Goal: Complete application form: Complete application form

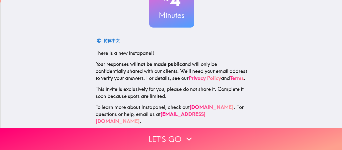
scroll to position [58, 0]
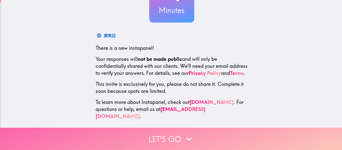
click at [183, 128] on button "Let's go" at bounding box center [171, 139] width 342 height 22
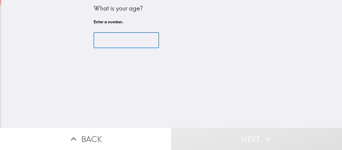
click at [112, 41] on input "number" at bounding box center [126, 41] width 65 height 16
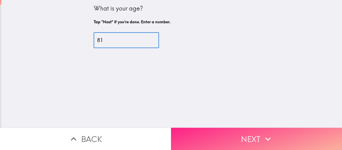
type input "81"
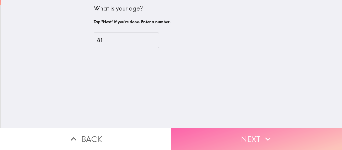
click at [223, 128] on button "Next" at bounding box center [256, 139] width 171 height 22
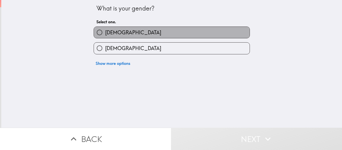
click at [120, 31] on label "Male" at bounding box center [172, 32] width 156 height 11
click at [105, 31] on input "Male" at bounding box center [99, 32] width 11 height 11
radio input "true"
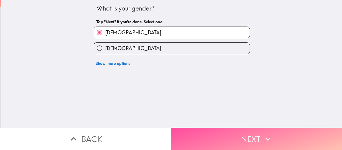
drag, startPoint x: 234, startPoint y: 136, endPoint x: 231, endPoint y: 131, distance: 5.6
click at [234, 136] on button "Next" at bounding box center [256, 139] width 171 height 22
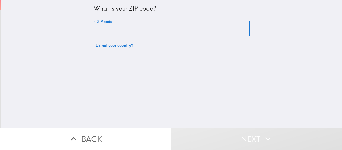
click at [121, 32] on input "ZIP code" at bounding box center [172, 29] width 156 height 16
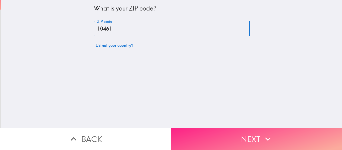
type input "10461"
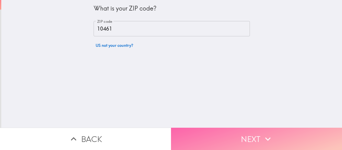
click at [245, 134] on button "Next" at bounding box center [256, 139] width 171 height 22
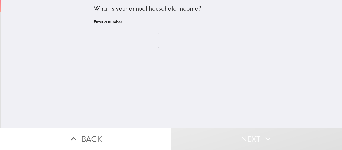
click at [143, 41] on input "number" at bounding box center [126, 41] width 65 height 16
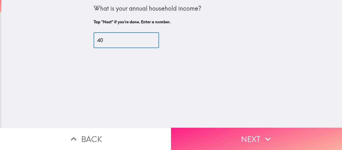
type input "40"
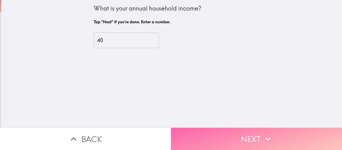
click at [220, 134] on button "Next" at bounding box center [256, 139] width 171 height 22
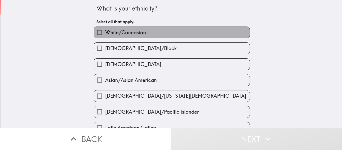
click at [118, 32] on span "White/Caucasian" at bounding box center [125, 32] width 41 height 7
click at [105, 32] on input "White/Caucasian" at bounding box center [99, 32] width 11 height 11
checkbox input "true"
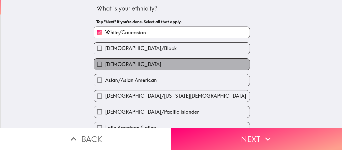
click at [119, 61] on span "Hispanic" at bounding box center [133, 64] width 56 height 7
click at [105, 61] on input "Hispanic" at bounding box center [99, 64] width 11 height 11
checkbox input "true"
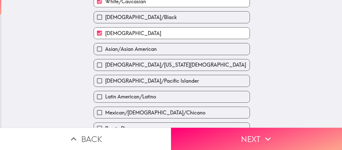
scroll to position [50, 0]
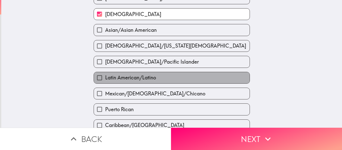
click at [144, 75] on span "Latin American/Latino" at bounding box center [130, 77] width 51 height 7
click at [105, 75] on input "Latin American/Latino" at bounding box center [99, 77] width 11 height 11
checkbox input "true"
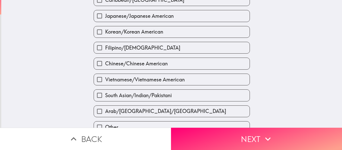
scroll to position [200, 0]
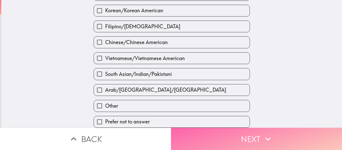
click at [250, 135] on button "Next" at bounding box center [256, 139] width 171 height 22
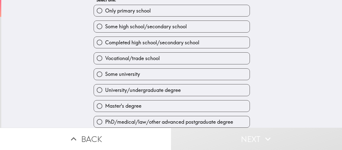
scroll to position [26, 0]
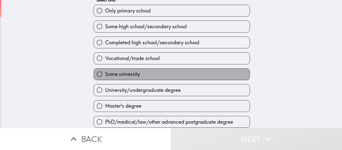
click at [221, 69] on label "Some university" at bounding box center [172, 74] width 156 height 11
click at [105, 69] on input "Some university" at bounding box center [99, 74] width 11 height 11
radio input "true"
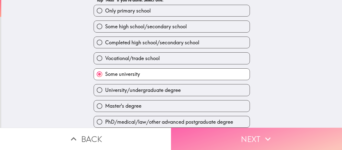
click at [258, 130] on button "Next" at bounding box center [256, 139] width 171 height 22
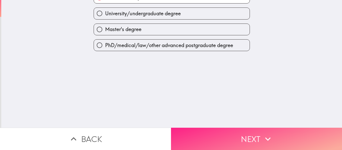
scroll to position [0, 0]
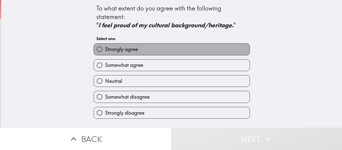
click at [176, 46] on label "Strongly agree" at bounding box center [172, 49] width 156 height 11
click at [105, 46] on input "Strongly agree" at bounding box center [99, 49] width 11 height 11
radio input "true"
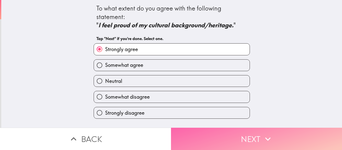
click at [233, 128] on button "Next" at bounding box center [256, 139] width 171 height 22
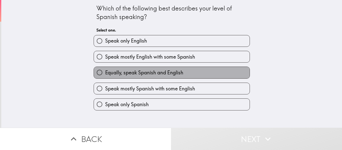
click at [192, 72] on label "Equally, speak Spanish and English" at bounding box center [172, 72] width 156 height 11
click at [105, 72] on input "Equally, speak Spanish and English" at bounding box center [99, 72] width 11 height 11
radio input "true"
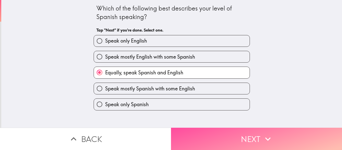
click at [208, 128] on button "Next" at bounding box center [256, 139] width 171 height 22
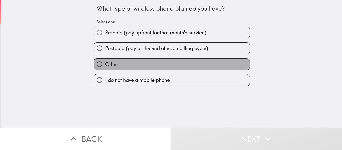
click at [137, 61] on label "Other" at bounding box center [172, 64] width 156 height 11
click at [105, 61] on input "Other" at bounding box center [99, 64] width 11 height 11
radio input "true"
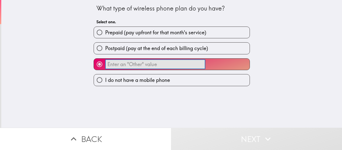
click at [162, 63] on input "​" at bounding box center [155, 64] width 100 height 10
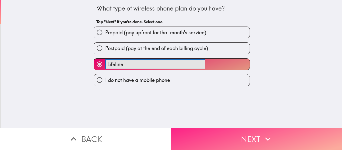
type input "Lifeline"
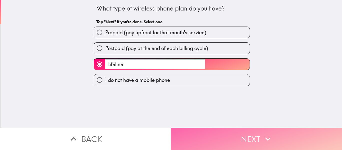
click at [257, 130] on button "Next" at bounding box center [256, 139] width 171 height 22
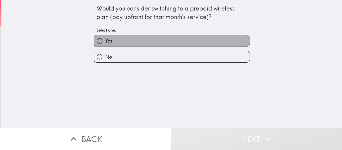
click at [169, 38] on label "Yes" at bounding box center [172, 40] width 156 height 11
click at [105, 38] on input "Yes" at bounding box center [99, 40] width 11 height 11
radio input "true"
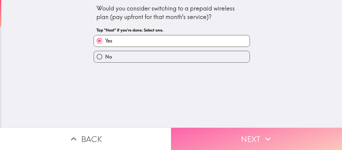
click at [206, 132] on button "Next" at bounding box center [256, 139] width 171 height 22
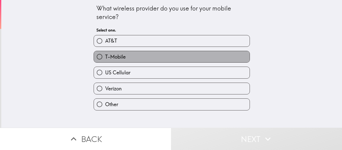
click at [162, 55] on label "T-Mobile" at bounding box center [172, 56] width 156 height 11
click at [105, 55] on input "T-Mobile" at bounding box center [99, 56] width 11 height 11
radio input "true"
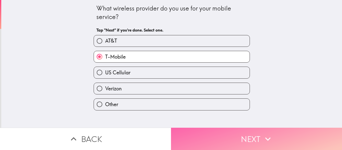
click at [239, 134] on button "Next" at bounding box center [256, 139] width 171 height 22
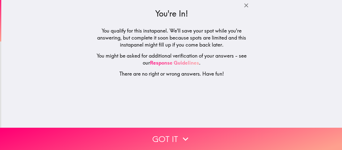
click at [172, 61] on link "Response Guidelines" at bounding box center [174, 63] width 49 height 6
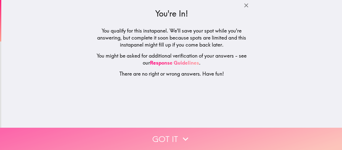
click at [168, 128] on button "Got it" at bounding box center [171, 139] width 342 height 22
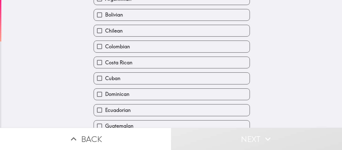
scroll to position [75, 0]
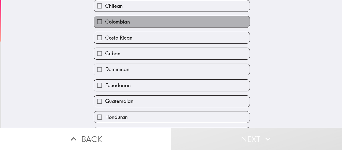
click at [146, 16] on label "Colombian" at bounding box center [172, 21] width 156 height 11
click at [105, 16] on input "Colombian" at bounding box center [99, 21] width 11 height 11
checkbox input "true"
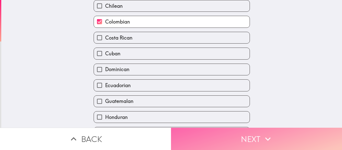
click at [235, 128] on button "Next" at bounding box center [256, 139] width 171 height 22
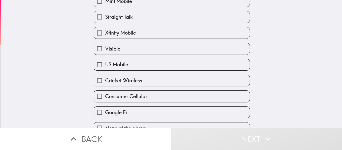
scroll to position [98, 0]
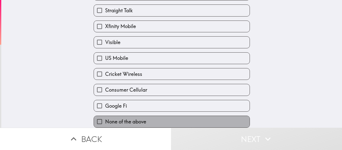
click at [164, 116] on label "None of the above" at bounding box center [172, 121] width 156 height 11
click at [105, 116] on input "None of the above" at bounding box center [99, 121] width 11 height 11
checkbox input "true"
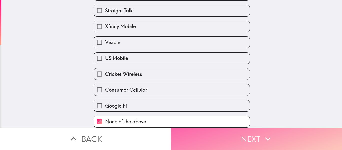
click at [224, 137] on button "Next" at bounding box center [256, 139] width 171 height 22
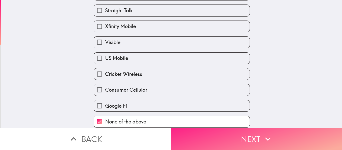
scroll to position [0, 0]
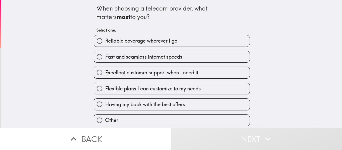
scroll to position [2, 0]
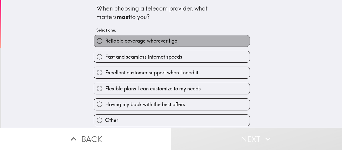
click at [202, 38] on label "Reliable coverage wherever I go" at bounding box center [172, 40] width 156 height 11
click at [105, 38] on input "Reliable coverage wherever I go" at bounding box center [99, 40] width 11 height 11
radio input "true"
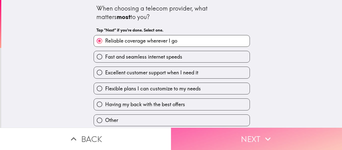
click at [263, 133] on icon "button" at bounding box center [267, 138] width 11 height 11
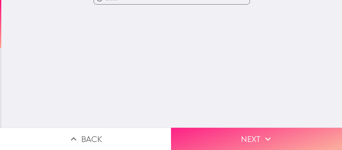
scroll to position [0, 0]
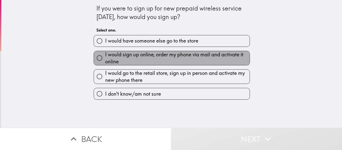
click at [222, 55] on span "I would sign up online, order my phone via mail and activate it online" at bounding box center [177, 58] width 144 height 14
click at [105, 55] on input "I would sign up online, order my phone via mail and activate it online" at bounding box center [99, 57] width 11 height 11
radio input "true"
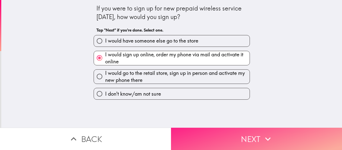
click at [267, 133] on icon "button" at bounding box center [267, 138] width 11 height 11
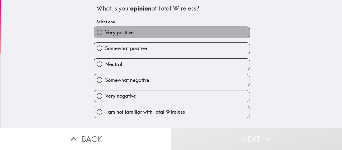
click at [163, 27] on label "Very positive" at bounding box center [172, 32] width 156 height 11
click at [105, 27] on input "Very positive" at bounding box center [99, 32] width 11 height 11
radio input "true"
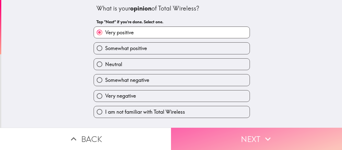
click at [263, 136] on icon "button" at bounding box center [267, 138] width 11 height 11
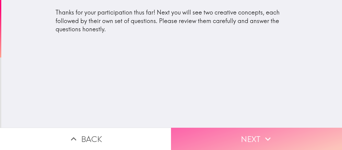
click at [243, 128] on button "Next" at bounding box center [256, 139] width 171 height 22
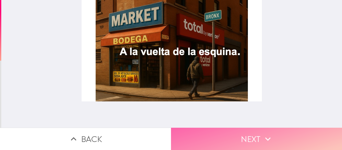
click at [256, 130] on button "Next" at bounding box center [256, 139] width 171 height 22
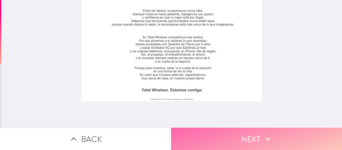
click at [270, 134] on icon "button" at bounding box center [267, 138] width 11 height 11
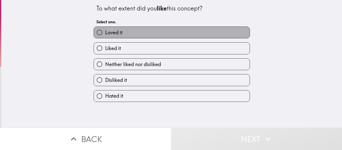
click at [171, 29] on label "Loved it" at bounding box center [172, 32] width 156 height 11
click at [105, 29] on input "Loved it" at bounding box center [99, 32] width 11 height 11
radio input "true"
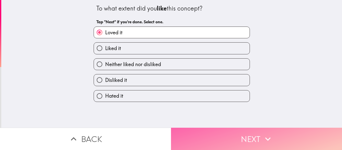
click at [258, 131] on button "Next" at bounding box center [256, 139] width 171 height 22
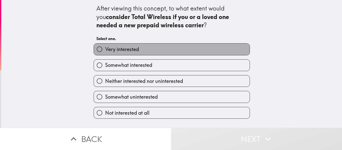
click at [165, 47] on label "Very interested" at bounding box center [172, 49] width 156 height 11
click at [105, 47] on input "Very interested" at bounding box center [99, 49] width 11 height 11
radio input "true"
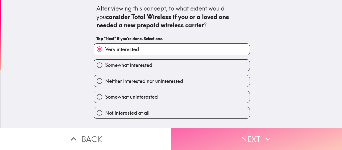
click at [278, 134] on button "Next" at bounding box center [256, 139] width 171 height 22
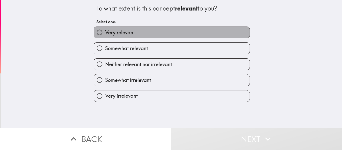
click at [190, 28] on label "Very relevant" at bounding box center [172, 32] width 156 height 11
click at [105, 28] on input "Very relevant" at bounding box center [99, 32] width 11 height 11
radio input "true"
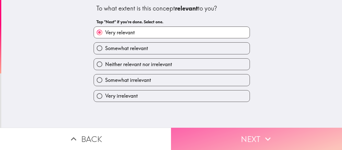
click at [265, 137] on icon "button" at bounding box center [268, 139] width 6 height 4
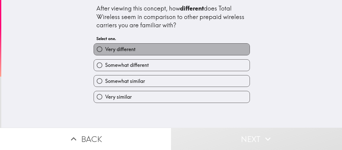
click at [181, 46] on label "Very different" at bounding box center [172, 49] width 156 height 11
click at [105, 46] on input "Very different" at bounding box center [99, 49] width 11 height 11
radio input "true"
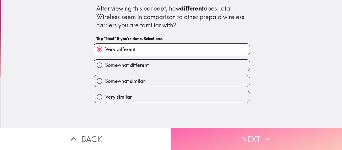
click at [254, 135] on button "Next" at bounding box center [256, 139] width 171 height 22
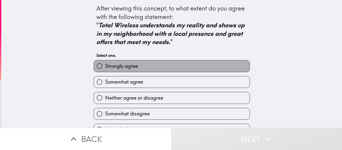
click at [177, 65] on label "Strongly agree" at bounding box center [172, 65] width 156 height 11
click at [105, 65] on input "Strongly agree" at bounding box center [99, 65] width 11 height 11
radio input "true"
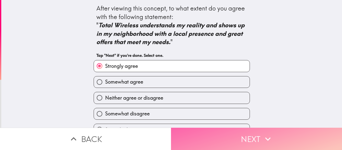
click at [251, 131] on button "Next" at bounding box center [256, 139] width 171 height 22
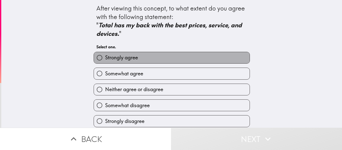
click at [165, 56] on label "Strongly agree" at bounding box center [172, 57] width 156 height 11
click at [105, 56] on input "Strongly agree" at bounding box center [99, 57] width 11 height 11
radio input "true"
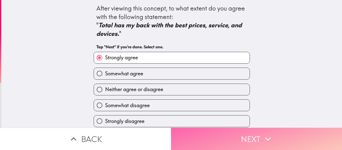
click at [239, 134] on button "Next" at bounding box center [256, 139] width 171 height 22
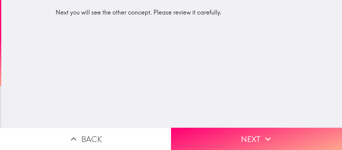
click at [287, 121] on div "Next you will see the other concept. Please review it carefully." at bounding box center [171, 64] width 341 height 128
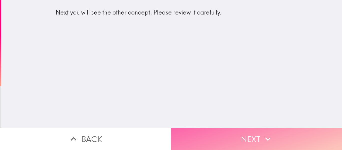
click at [251, 135] on button "Next" at bounding box center [256, 139] width 171 height 22
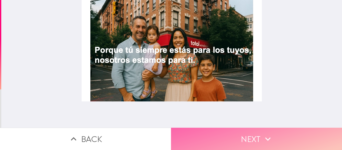
click at [239, 131] on button "Next" at bounding box center [256, 139] width 171 height 22
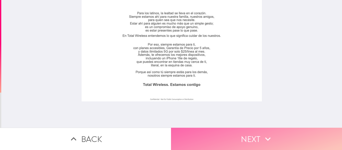
click at [255, 134] on button "Next" at bounding box center [256, 139] width 171 height 22
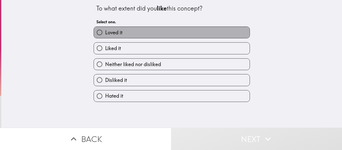
click at [162, 30] on label "Loved it" at bounding box center [172, 32] width 156 height 11
click at [105, 30] on input "Loved it" at bounding box center [99, 32] width 11 height 11
radio input "true"
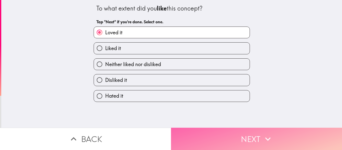
click at [244, 132] on button "Next" at bounding box center [256, 139] width 171 height 22
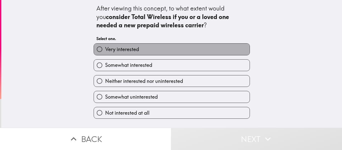
click at [165, 50] on label "Very interested" at bounding box center [172, 49] width 156 height 11
click at [105, 50] on input "Very interested" at bounding box center [99, 49] width 11 height 11
radio input "true"
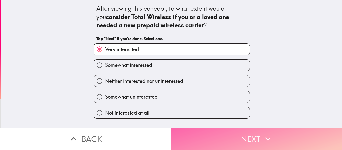
click at [248, 130] on button "Next" at bounding box center [256, 139] width 171 height 22
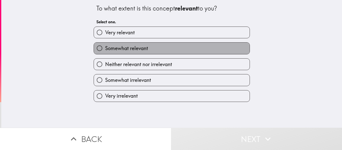
click at [163, 46] on label "Somewhat relevant" at bounding box center [172, 48] width 156 height 11
click at [105, 46] on input "Somewhat relevant" at bounding box center [99, 48] width 11 height 11
radio input "true"
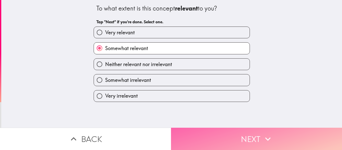
click at [263, 133] on icon "button" at bounding box center [267, 138] width 11 height 11
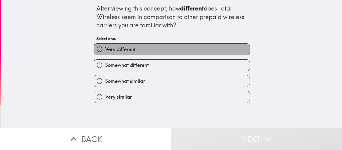
click at [171, 45] on label "Very different" at bounding box center [172, 49] width 156 height 11
click at [105, 45] on input "Very different" at bounding box center [99, 49] width 11 height 11
radio input "true"
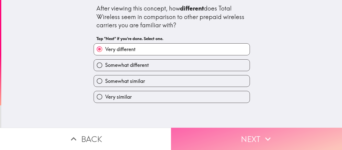
click at [255, 136] on button "Next" at bounding box center [256, 139] width 171 height 22
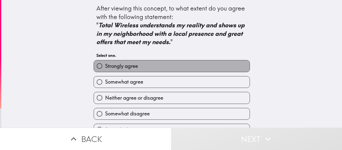
click at [188, 64] on label "Strongly agree" at bounding box center [172, 65] width 156 height 11
click at [105, 64] on input "Strongly agree" at bounding box center [99, 65] width 11 height 11
radio input "true"
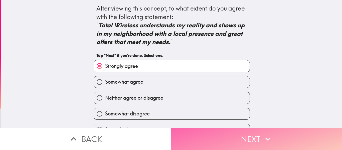
click at [257, 128] on button "Next" at bounding box center [256, 139] width 171 height 22
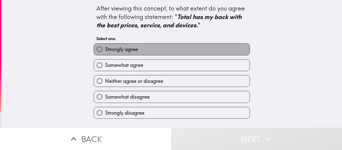
click at [141, 46] on label "Strongly agree" at bounding box center [172, 49] width 156 height 11
click at [105, 46] on input "Strongly agree" at bounding box center [99, 49] width 11 height 11
radio input "true"
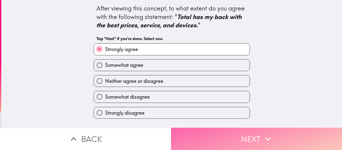
click at [246, 133] on button "Next" at bounding box center [256, 139] width 171 height 22
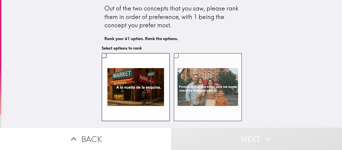
click at [195, 90] on label at bounding box center [208, 87] width 68 height 68
click at [182, 61] on input "checkbox" at bounding box center [175, 55] width 11 height 11
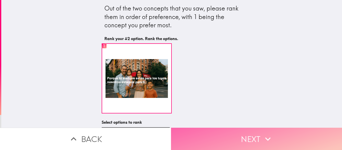
click at [226, 129] on button "Next" at bounding box center [256, 139] width 171 height 22
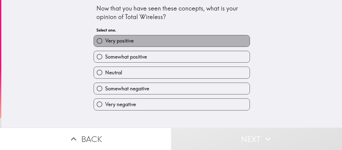
click at [187, 36] on label "Very positive" at bounding box center [172, 40] width 156 height 11
click at [105, 36] on input "Very positive" at bounding box center [99, 40] width 11 height 11
radio input "true"
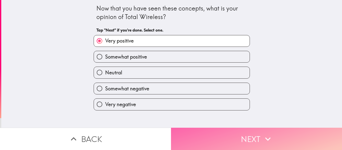
click at [258, 128] on button "Next" at bounding box center [256, 139] width 171 height 22
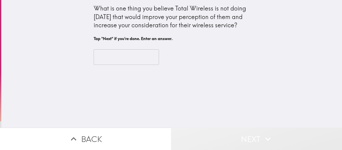
click at [221, 135] on button "Next" at bounding box center [256, 139] width 171 height 22
click at [262, 137] on icon "button" at bounding box center [267, 138] width 11 height 11
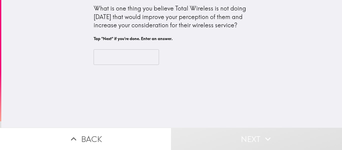
click at [114, 57] on input "text" at bounding box center [126, 57] width 65 height 16
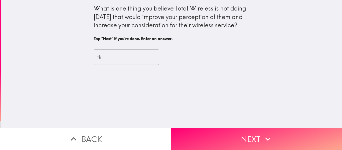
click at [195, 55] on div "th ​" at bounding box center [172, 57] width 156 height 16
click at [99, 59] on input "th" at bounding box center [126, 57] width 65 height 16
click at [239, 61] on div "th ​" at bounding box center [172, 57] width 156 height 16
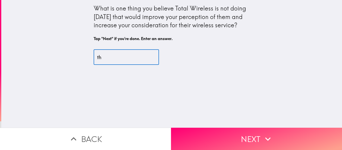
click at [98, 58] on input "th" at bounding box center [126, 57] width 65 height 16
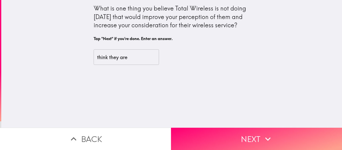
click at [156, 57] on div "think they are ​" at bounding box center [172, 57] width 156 height 16
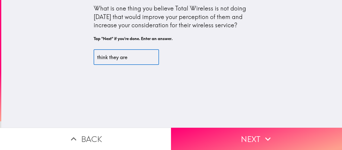
click at [125, 57] on input "think they are" at bounding box center [126, 57] width 65 height 16
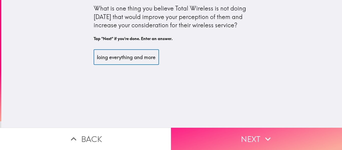
type input "think they are doing everything and more"
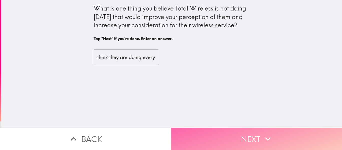
click at [262, 133] on icon "button" at bounding box center [267, 138] width 11 height 11
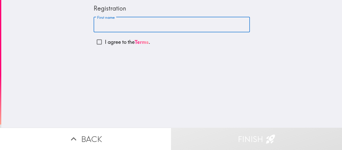
click at [138, 27] on input "First name" at bounding box center [172, 25] width 156 height 16
type input "ramon"
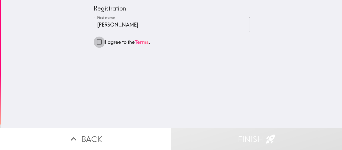
click at [94, 40] on input "I agree to the Terms ." at bounding box center [99, 41] width 11 height 11
checkbox input "true"
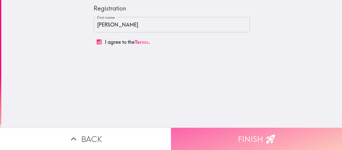
click at [256, 128] on button "Finish" at bounding box center [256, 139] width 171 height 22
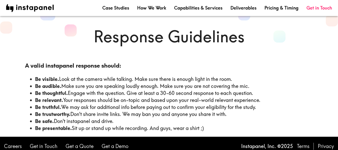
scroll to position [17, 0]
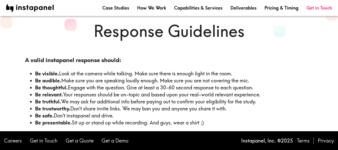
scroll to position [17, 0]
